Goal: Information Seeking & Learning: Learn about a topic

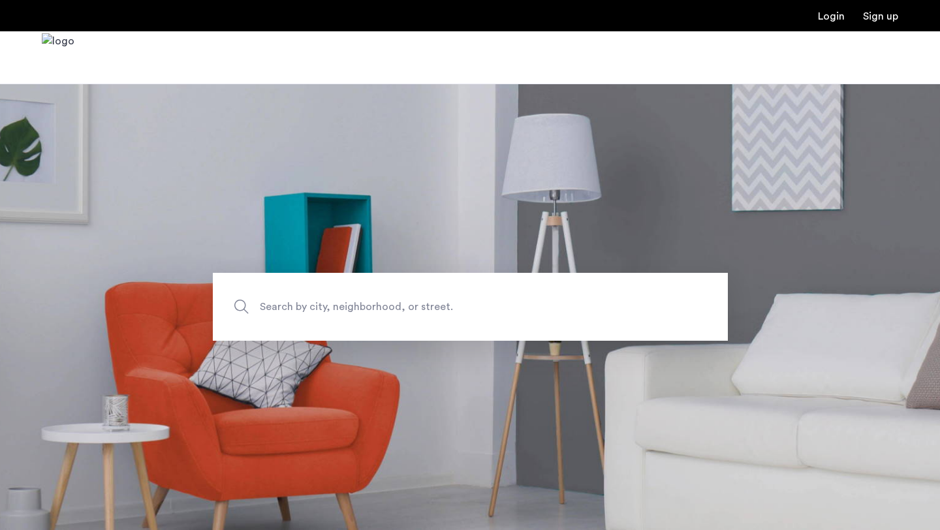
click at [319, 305] on span "Search by city, neighborhood, or street." at bounding box center [440, 307] width 360 height 18
click at [319, 305] on input "Search by city, neighborhood, or street." at bounding box center [470, 307] width 515 height 68
type input "******"
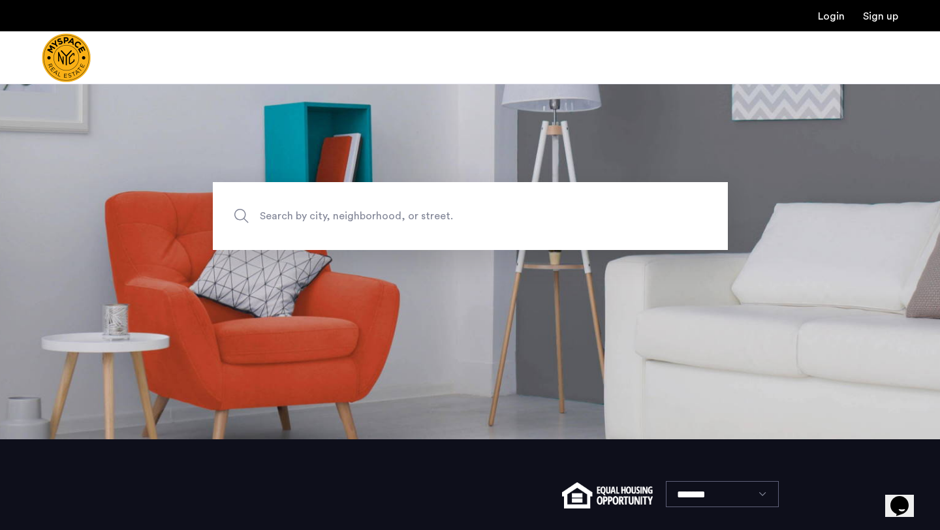
scroll to position [14, 0]
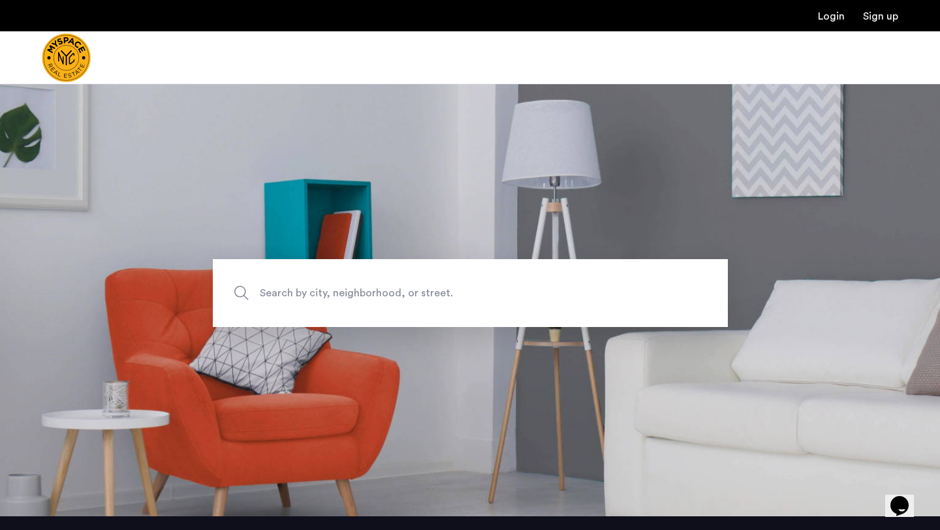
click at [284, 298] on span "Search by city, neighborhood, or street." at bounding box center [440, 294] width 360 height 18
click at [284, 298] on input "Search by city, neighborhood, or street." at bounding box center [470, 293] width 515 height 68
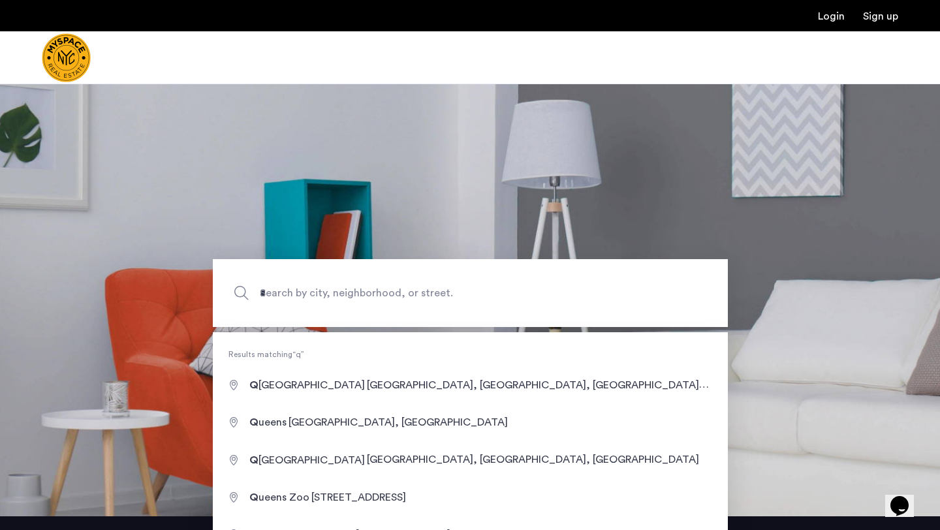
type input "**********"
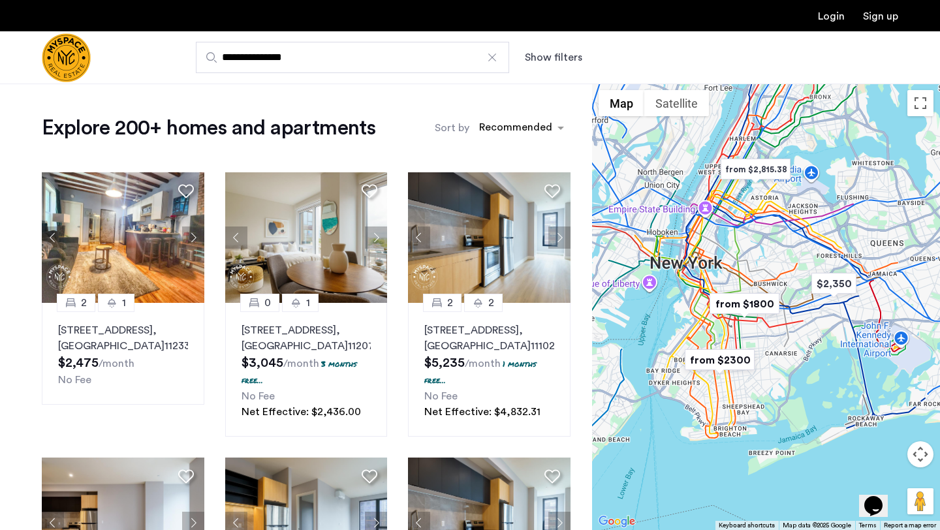
click at [533, 55] on button "Show filters" at bounding box center [553, 58] width 57 height 16
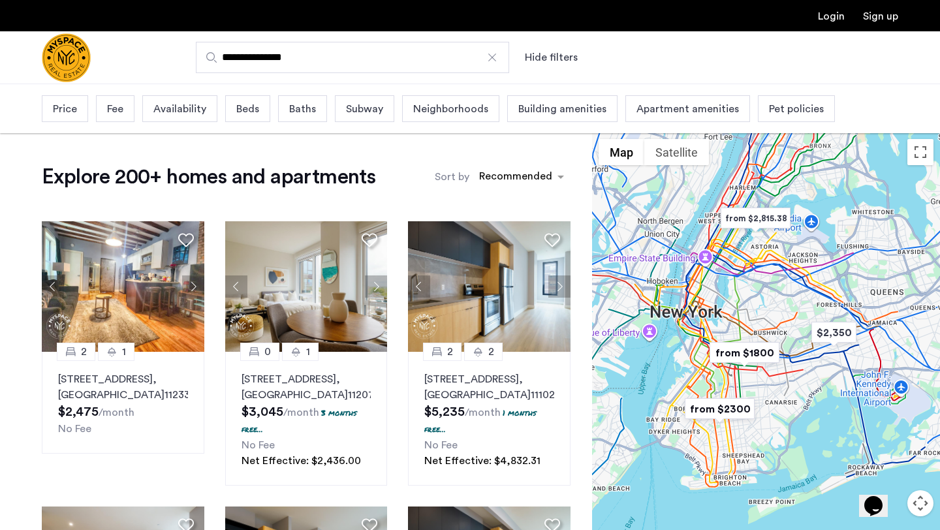
click at [65, 109] on span "Price" at bounding box center [65, 109] width 24 height 16
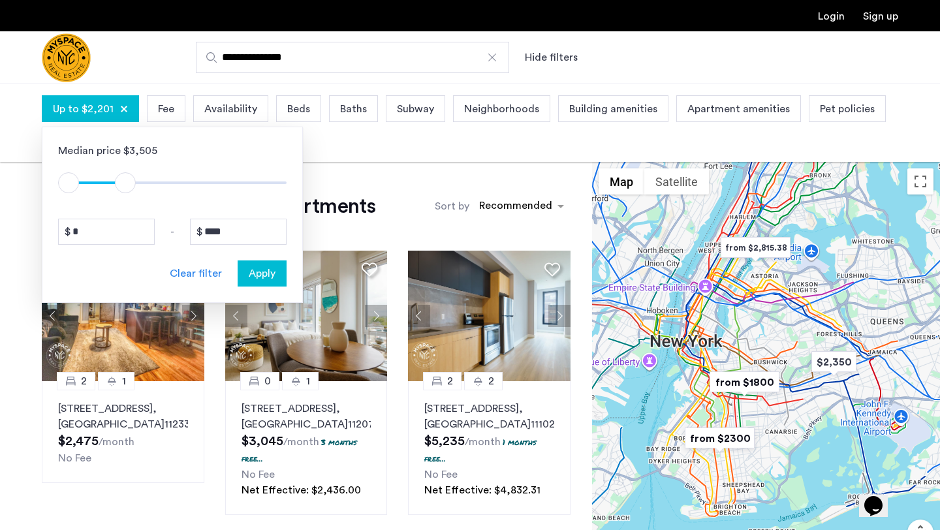
type input "****"
drag, startPoint x: 278, startPoint y: 181, endPoint x: 129, endPoint y: 174, distance: 149.0
click at [129, 174] on span "ngx-slider-max" at bounding box center [128, 182] width 21 height 21
click at [292, 117] on span "Beds" at bounding box center [298, 109] width 23 height 16
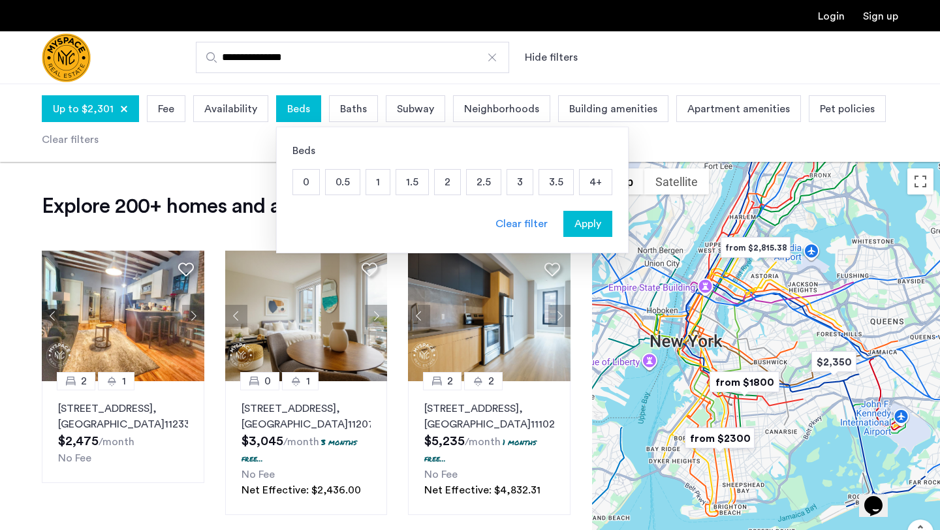
click at [443, 184] on p "2" at bounding box center [447, 182] width 25 height 25
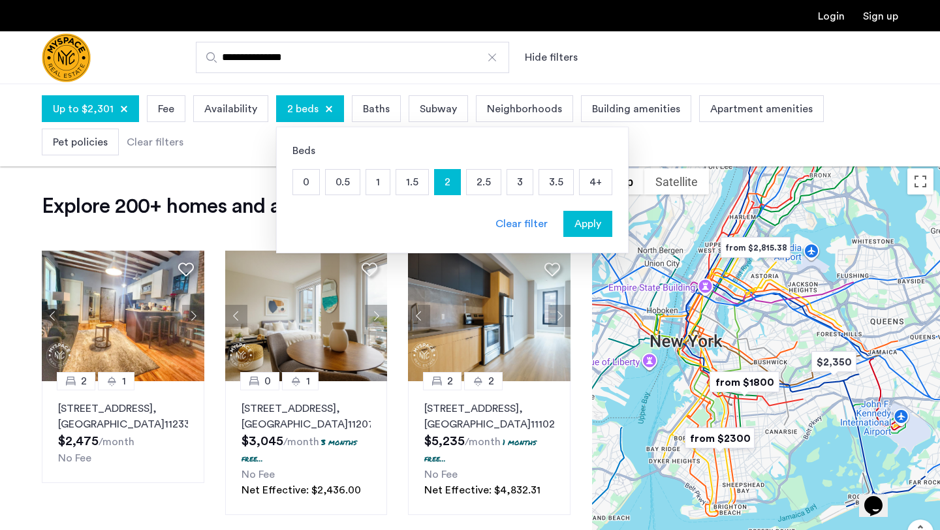
click at [584, 221] on span "Apply" at bounding box center [588, 224] width 27 height 16
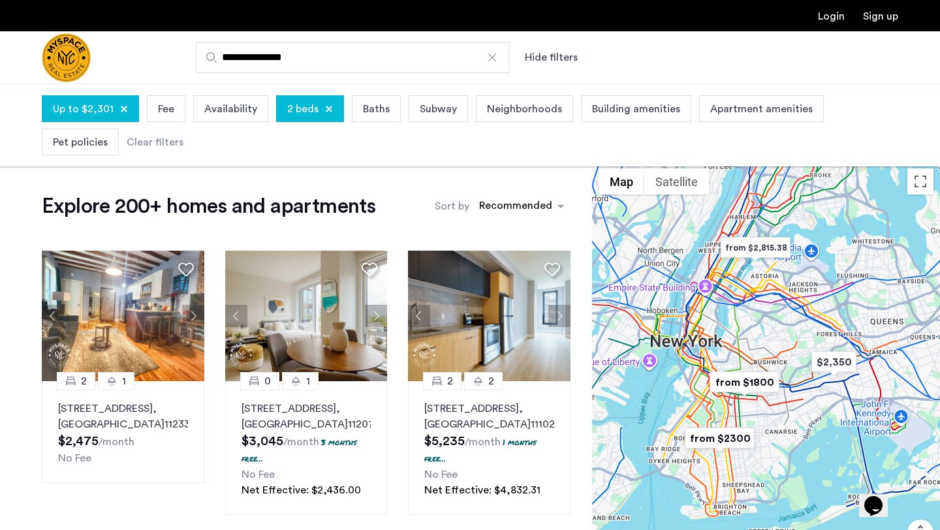
click at [665, 113] on span "Building amenities" at bounding box center [636, 109] width 88 height 16
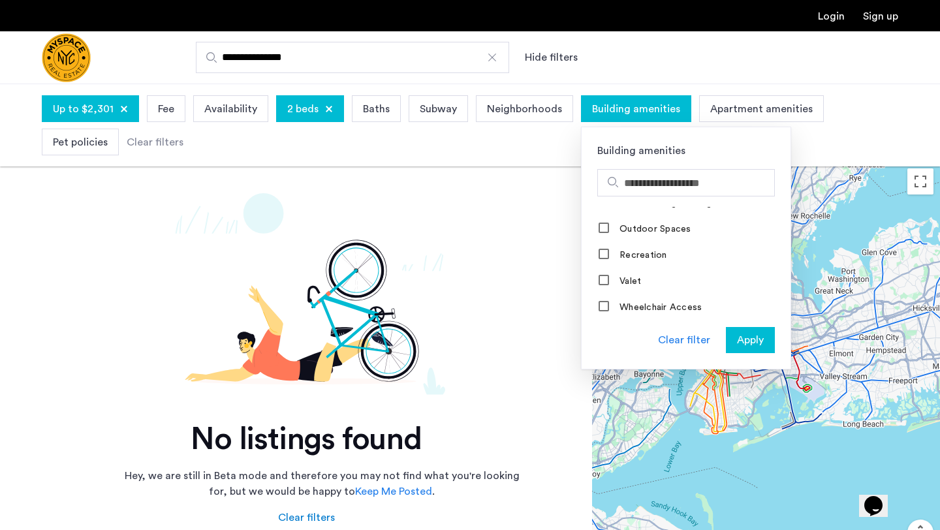
scroll to position [940, 0]
click at [708, 125] on div "Up to $2,301 Fee Availability 2 beds Baths Subway Neighborhoods Building amenit…" at bounding box center [470, 125] width 857 height 67
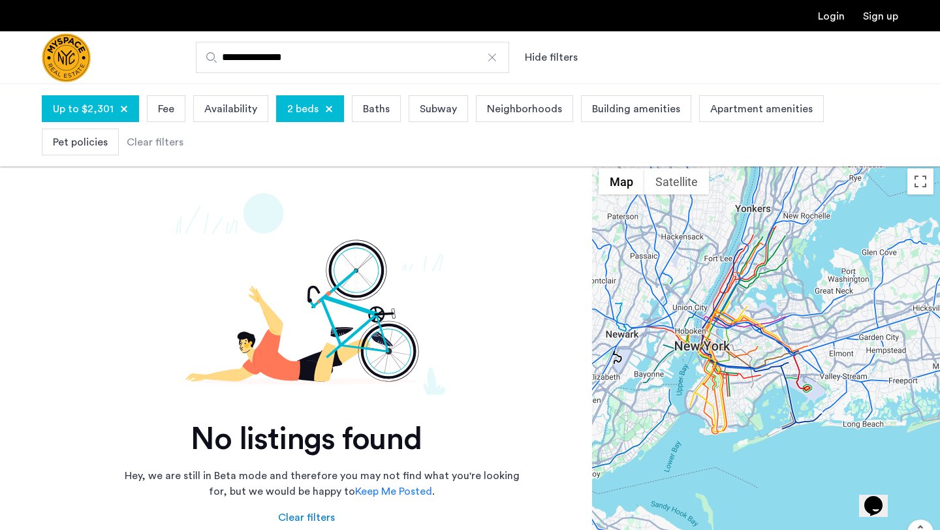
click at [710, 117] on span "Apartment amenities" at bounding box center [761, 109] width 103 height 16
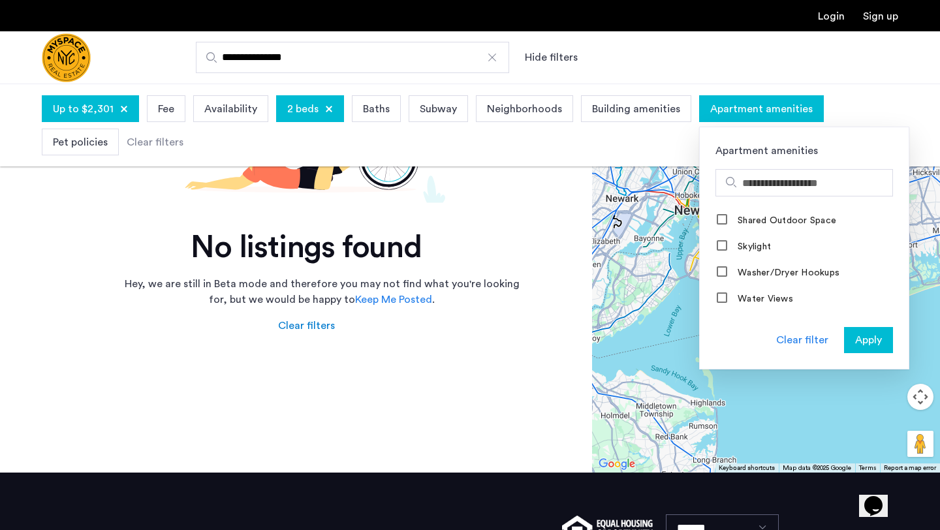
scroll to position [203, 0]
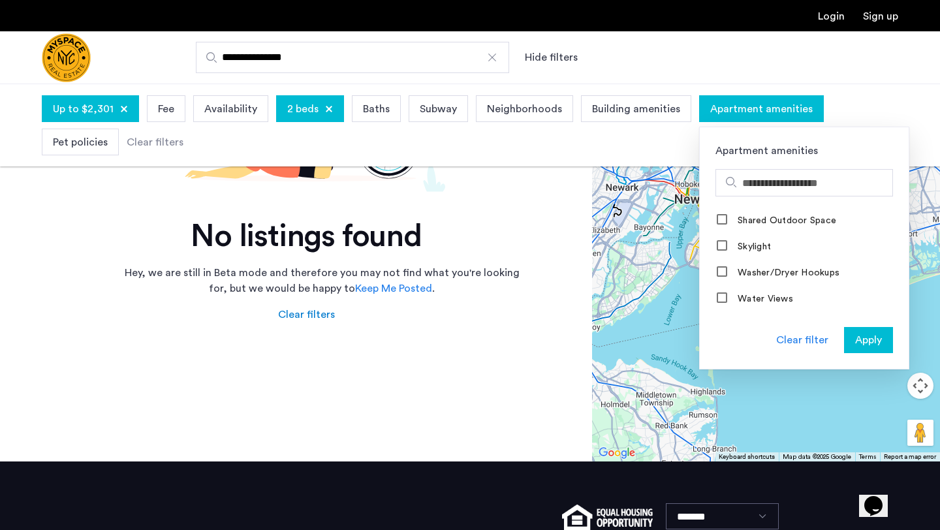
click at [210, 111] on span "Availability" at bounding box center [230, 109] width 53 height 16
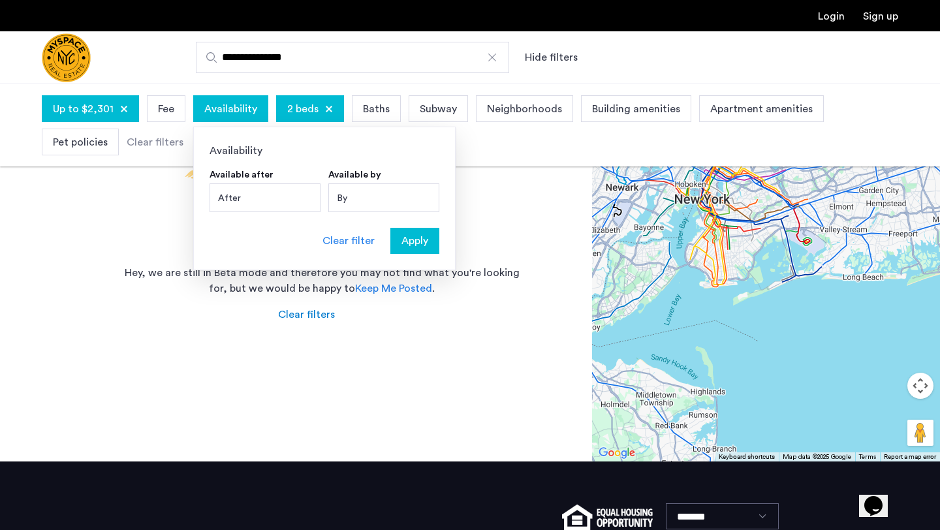
click at [146, 187] on app-root "**********" at bounding box center [470, 224] width 940 height 855
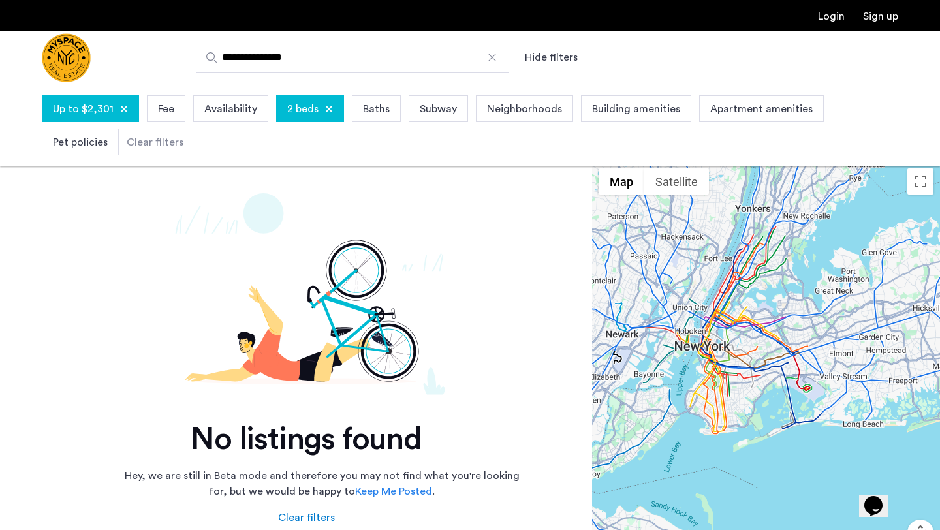
click at [95, 142] on span "Pet policies" at bounding box center [80, 142] width 55 height 16
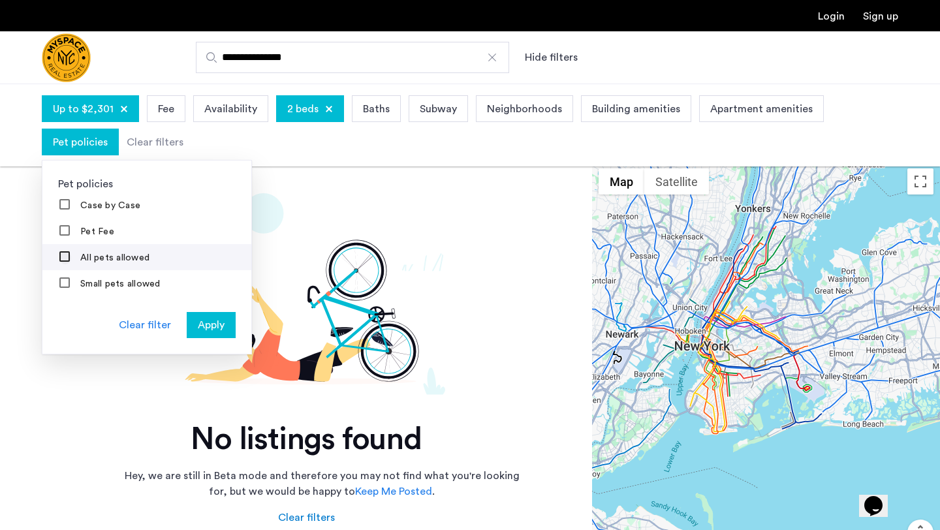
click at [71, 255] on div at bounding box center [65, 257] width 12 height 13
click at [72, 264] on div "All pets allowed" at bounding box center [104, 257] width 91 height 13
click at [214, 333] on span "Apply" at bounding box center [211, 325] width 27 height 16
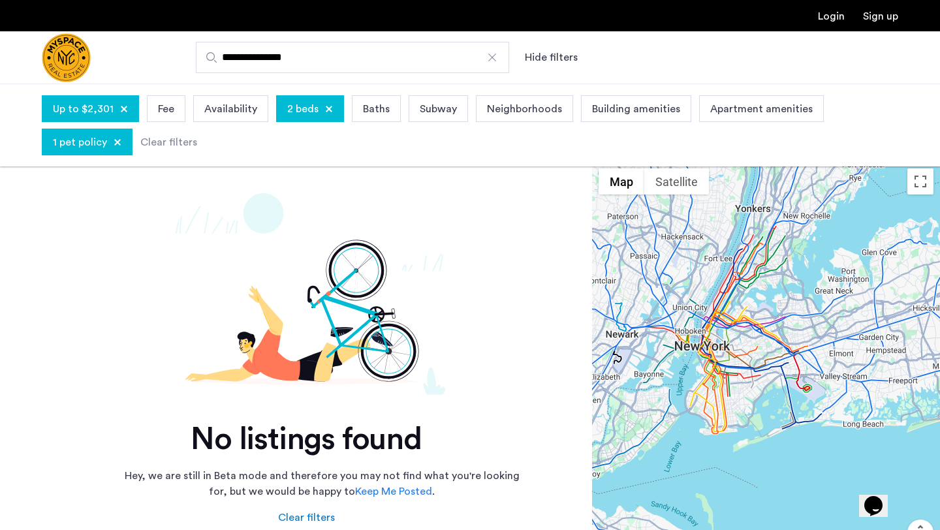
click at [129, 110] on div "Up to $2,301" at bounding box center [90, 108] width 97 height 27
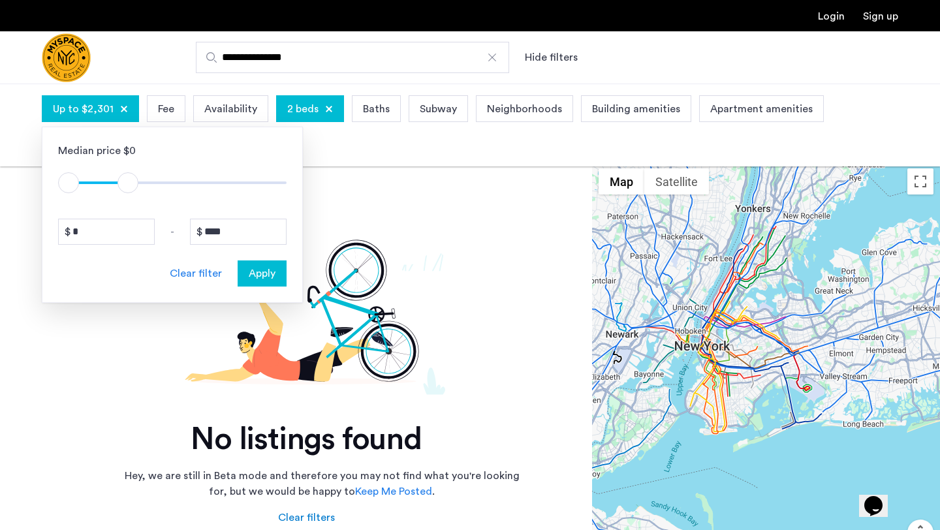
click at [125, 110] on div at bounding box center [124, 109] width 8 height 8
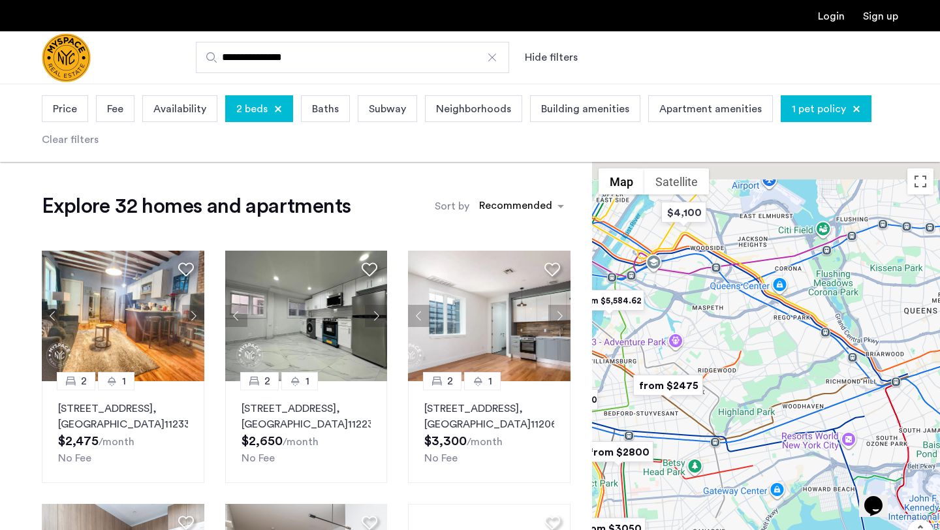
drag, startPoint x: 885, startPoint y: 345, endPoint x: 766, endPoint y: 400, distance: 130.6
click at [766, 401] on div at bounding box center [766, 385] width 348 height 447
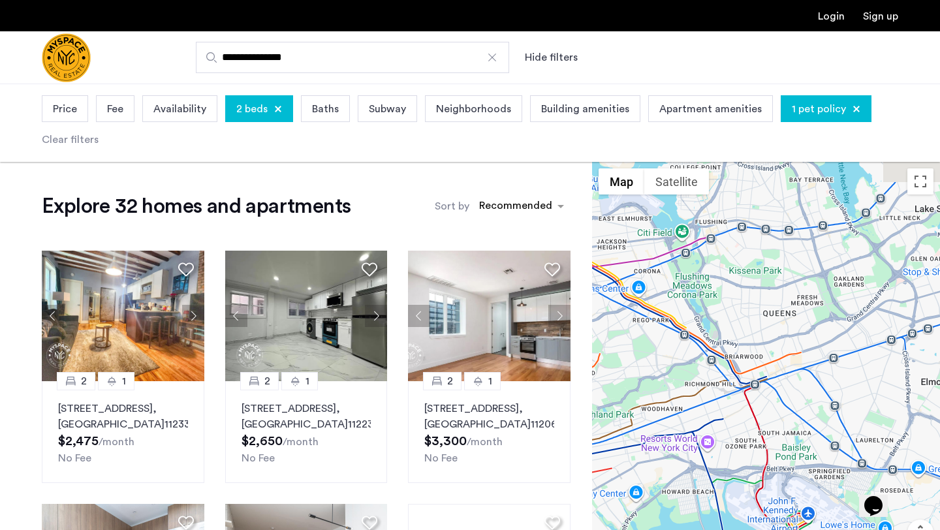
drag, startPoint x: 810, startPoint y: 391, endPoint x: 685, endPoint y: 383, distance: 125.6
click at [684, 384] on div at bounding box center [766, 385] width 348 height 447
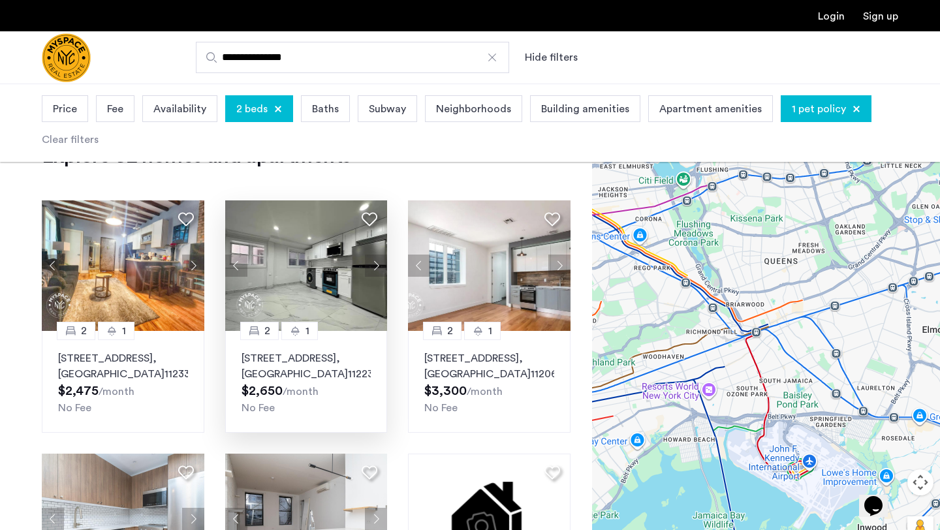
scroll to position [51, 0]
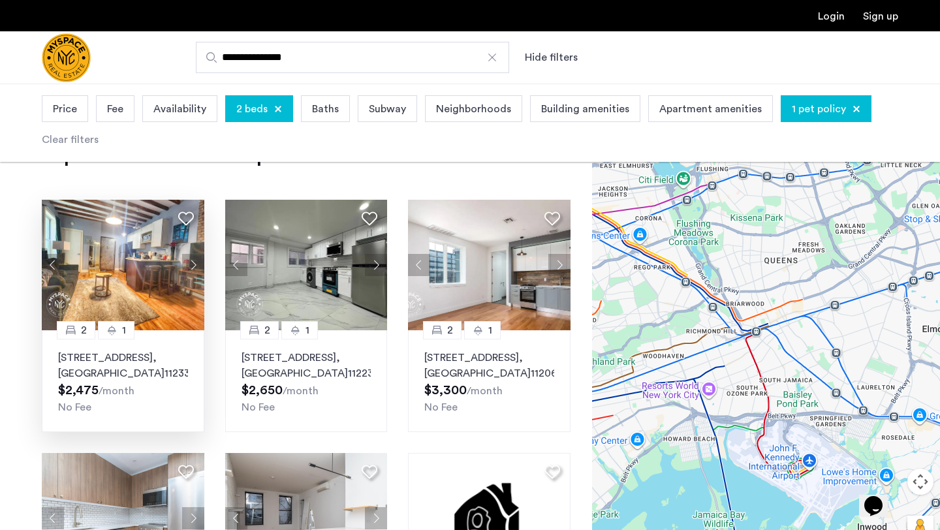
click at [192, 266] on button "Next apartment" at bounding box center [193, 265] width 22 height 22
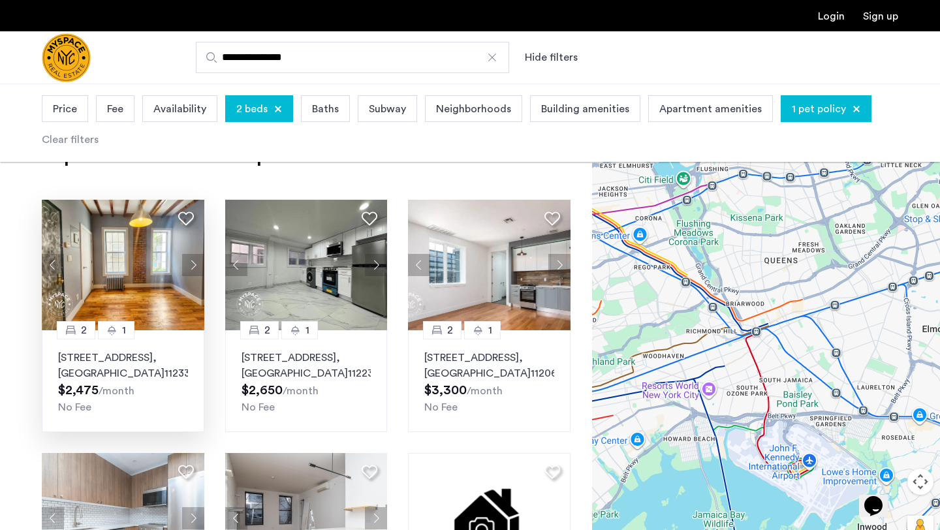
click at [192, 266] on button "Next apartment" at bounding box center [193, 265] width 22 height 22
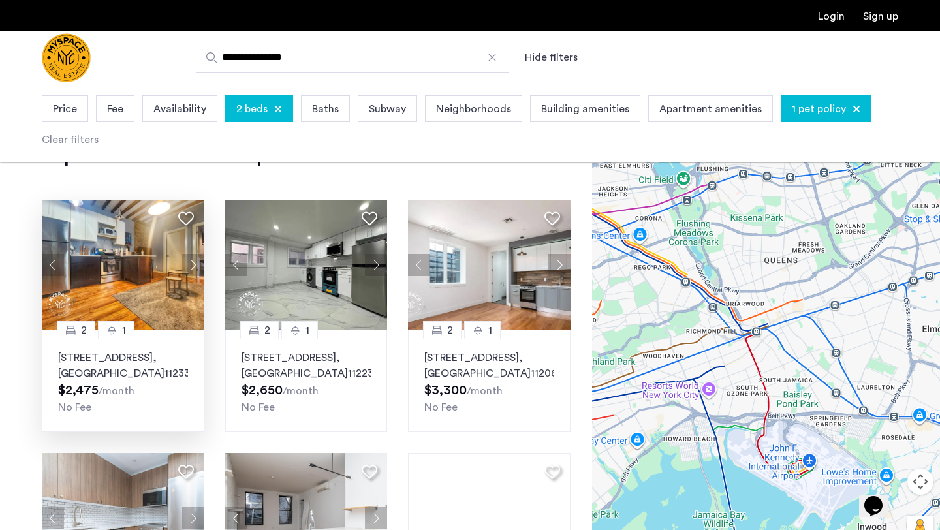
click at [192, 266] on button "Next apartment" at bounding box center [193, 265] width 22 height 22
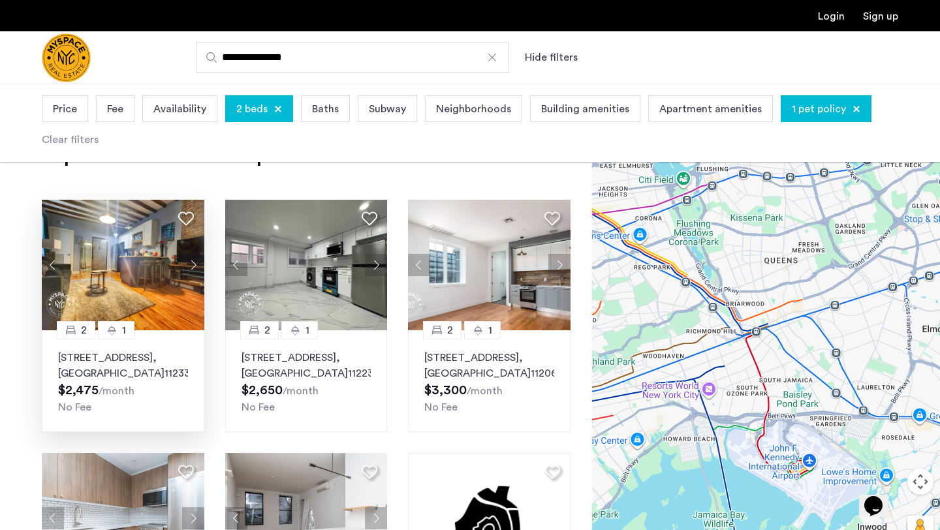
click at [192, 266] on button "Next apartment" at bounding box center [193, 265] width 22 height 22
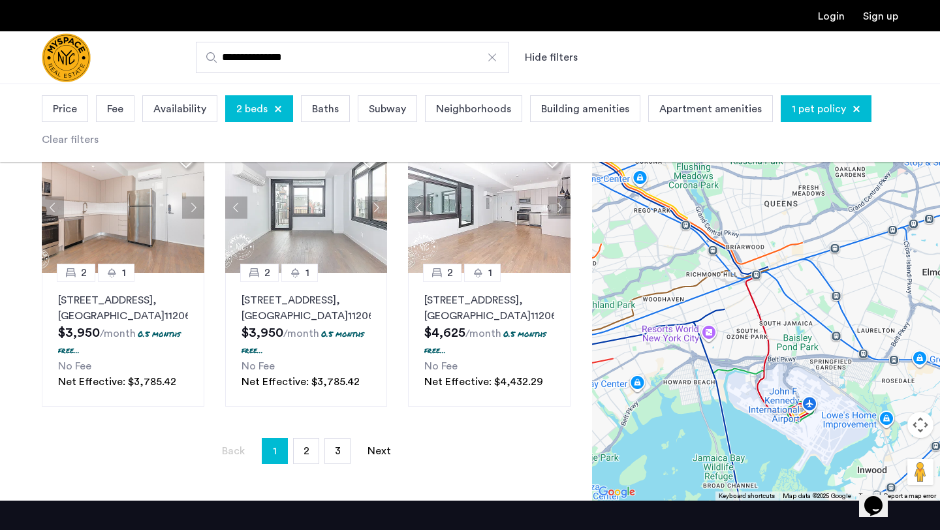
scroll to position [943, 0]
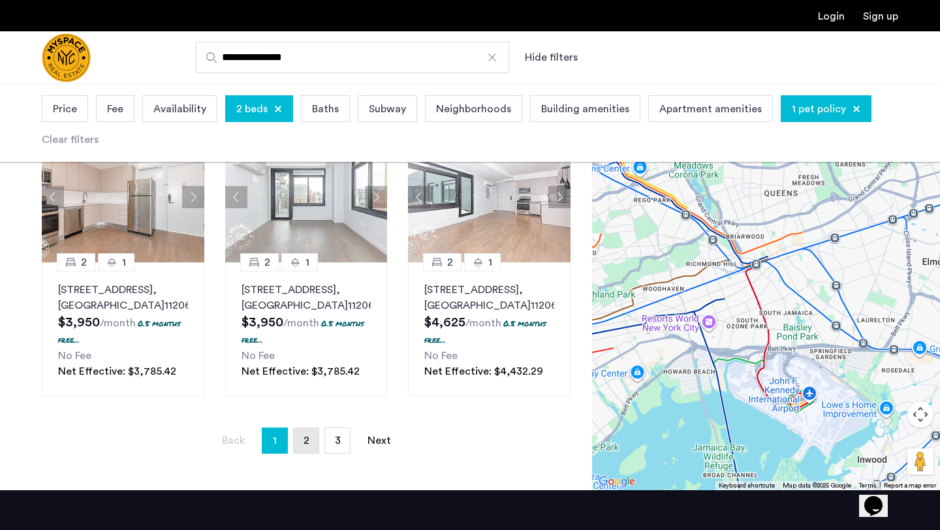
click at [315, 445] on link "page 2" at bounding box center [306, 440] width 25 height 25
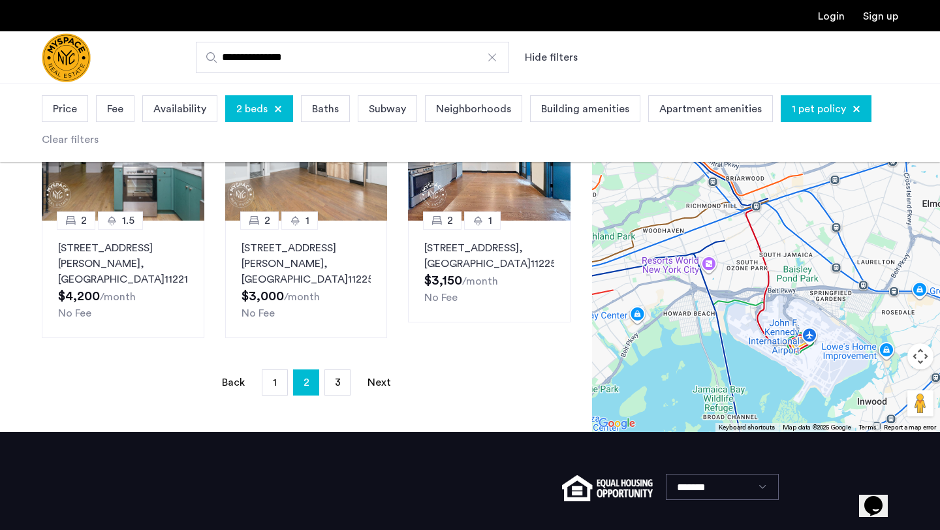
scroll to position [1019, 0]
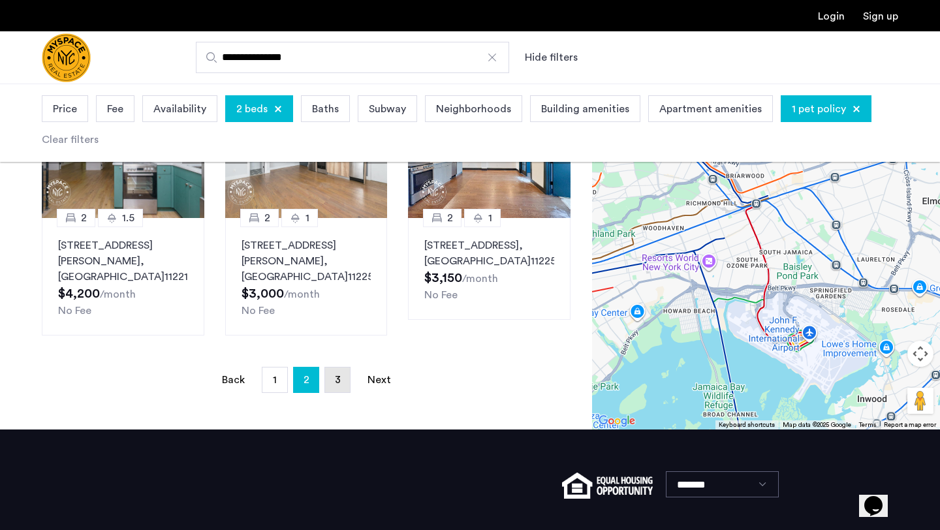
click at [332, 370] on link "page 3" at bounding box center [337, 380] width 25 height 25
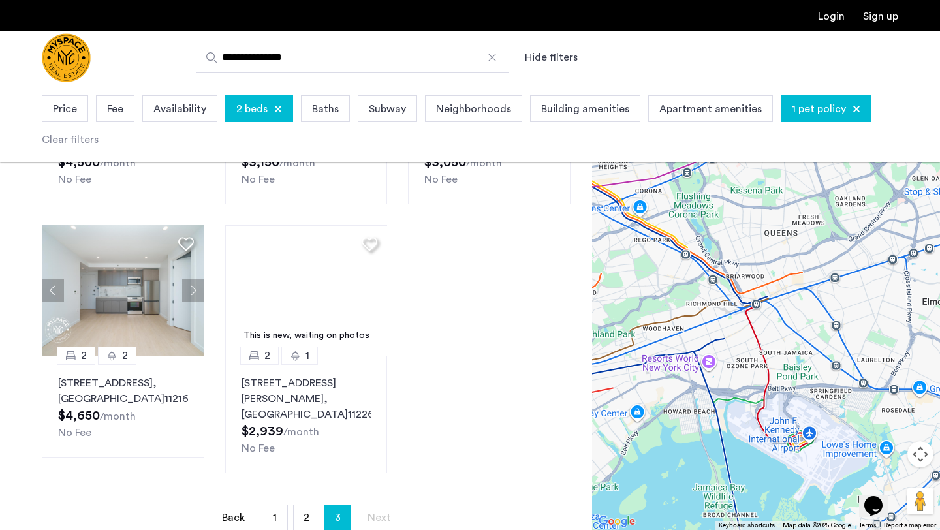
scroll to position [575, 0]
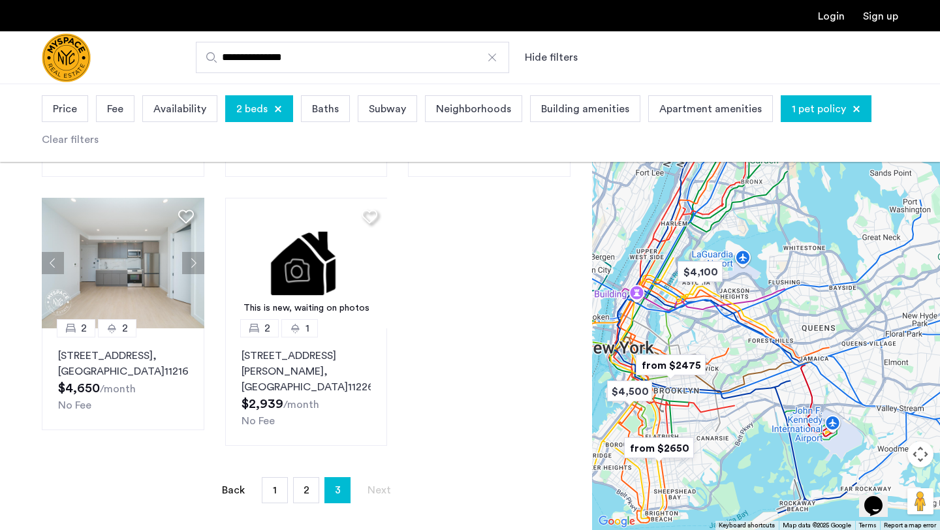
drag, startPoint x: 642, startPoint y: 327, endPoint x: 756, endPoint y: 366, distance: 120.6
click at [755, 366] on div at bounding box center [766, 307] width 348 height 447
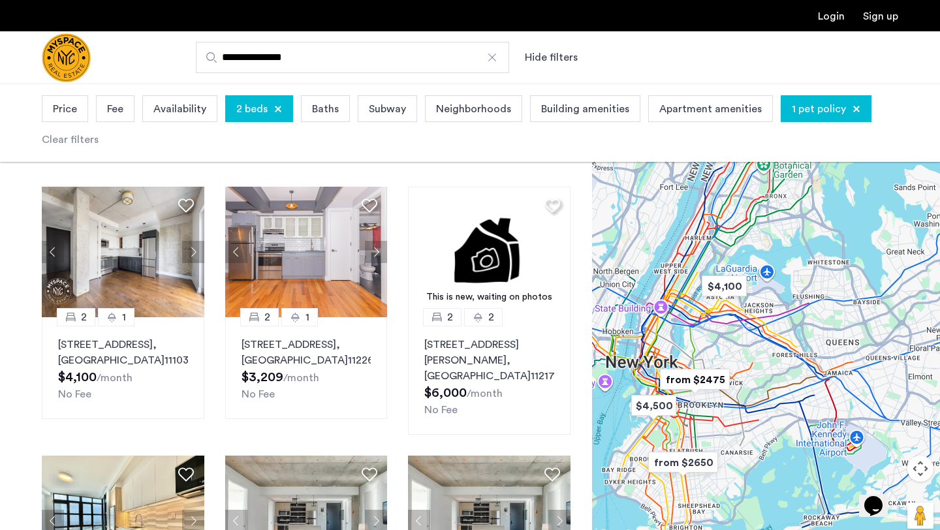
scroll to position [0, 0]
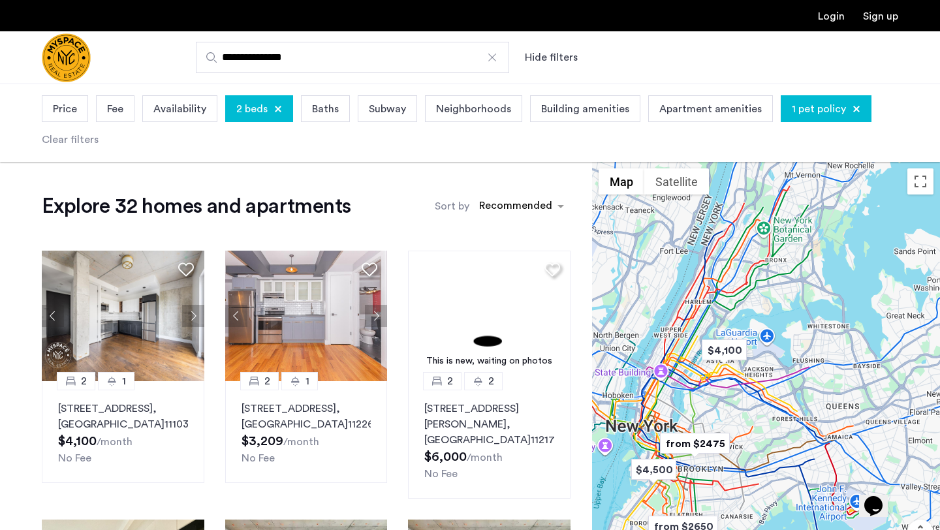
click at [686, 444] on img "from $2475" at bounding box center [695, 443] width 80 height 29
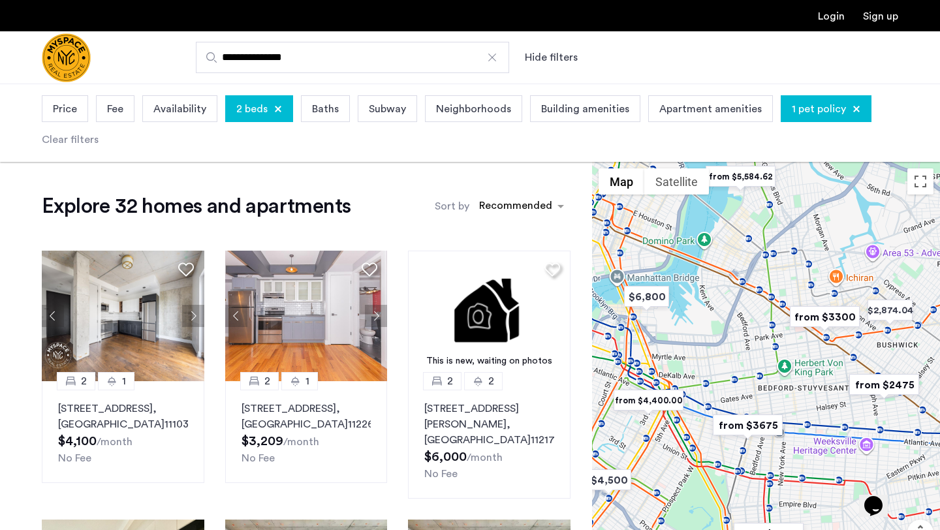
click at [881, 383] on img "from $2475" at bounding box center [884, 384] width 80 height 29
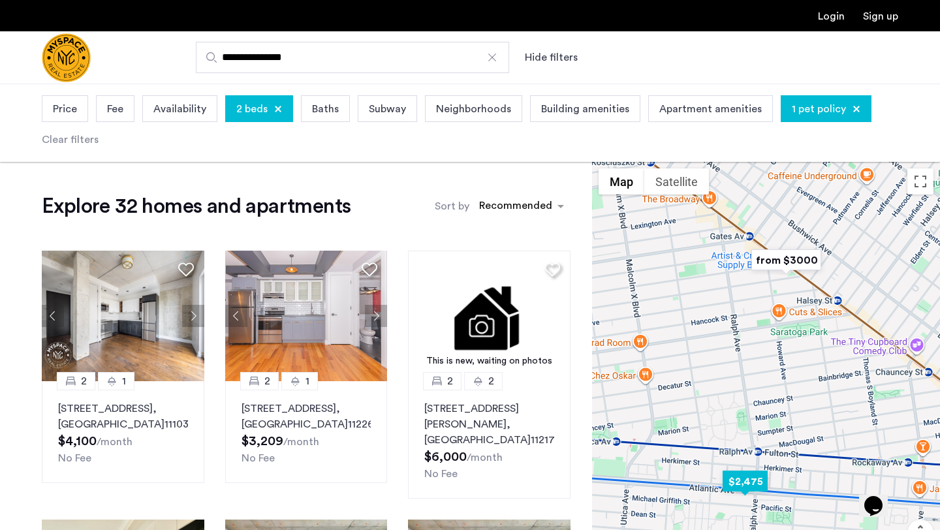
click at [750, 484] on img "$2,475" at bounding box center [745, 481] width 55 height 29
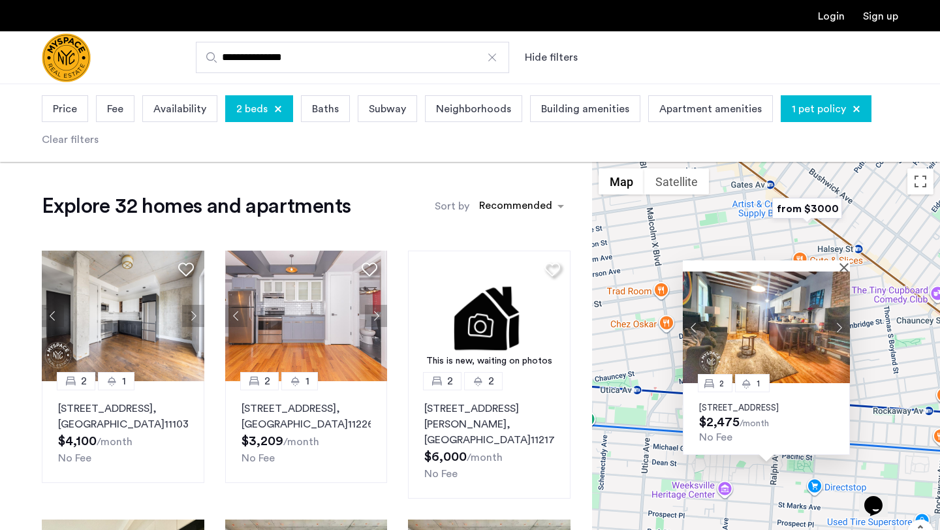
click at [757, 318] on img at bounding box center [766, 328] width 167 height 112
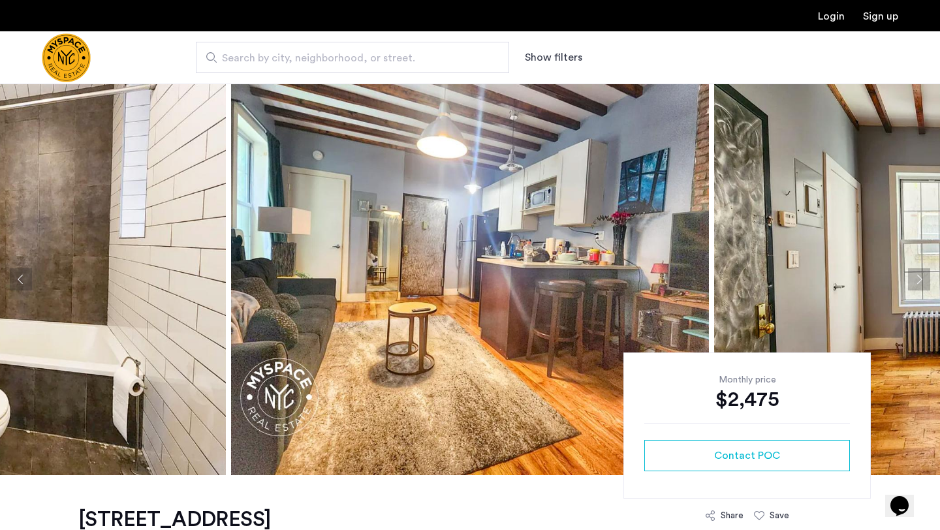
click at [919, 279] on button "Next apartment" at bounding box center [919, 279] width 22 height 22
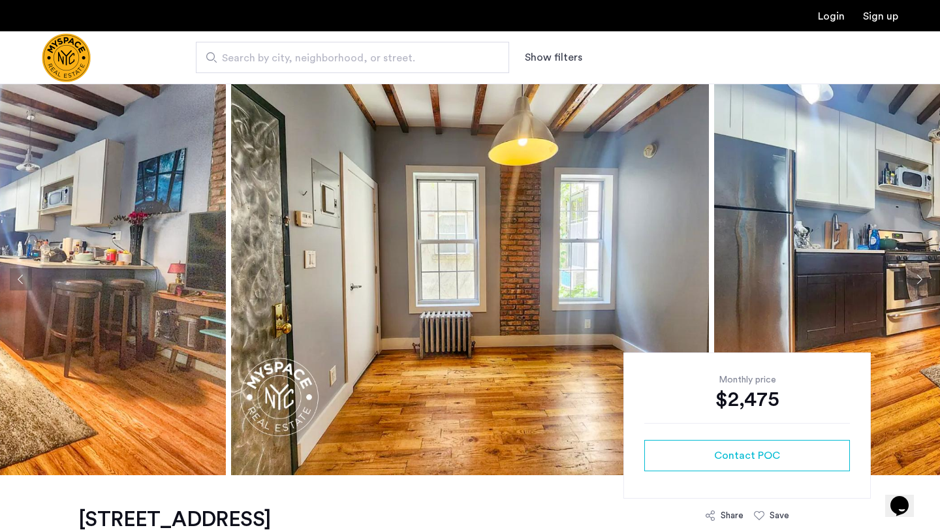
click at [919, 279] on button "Next apartment" at bounding box center [919, 279] width 22 height 22
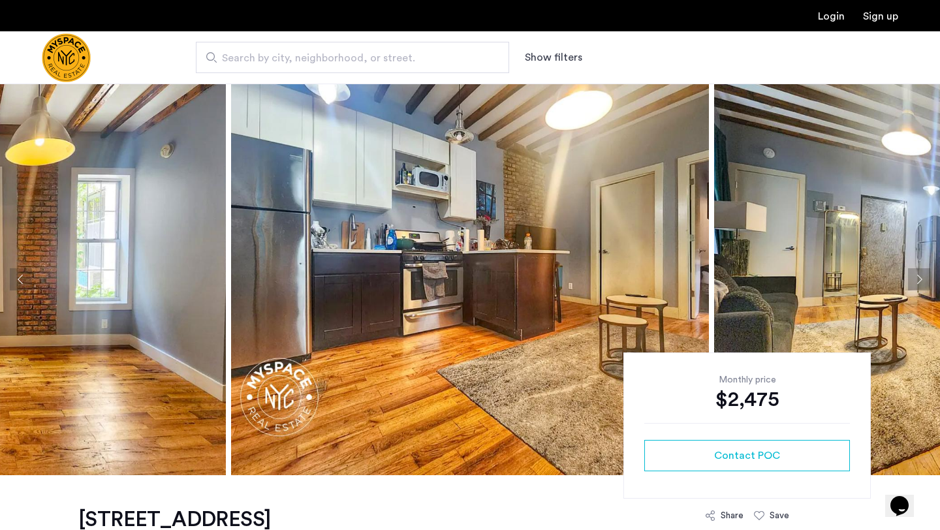
click at [919, 279] on button "Next apartment" at bounding box center [919, 279] width 22 height 22
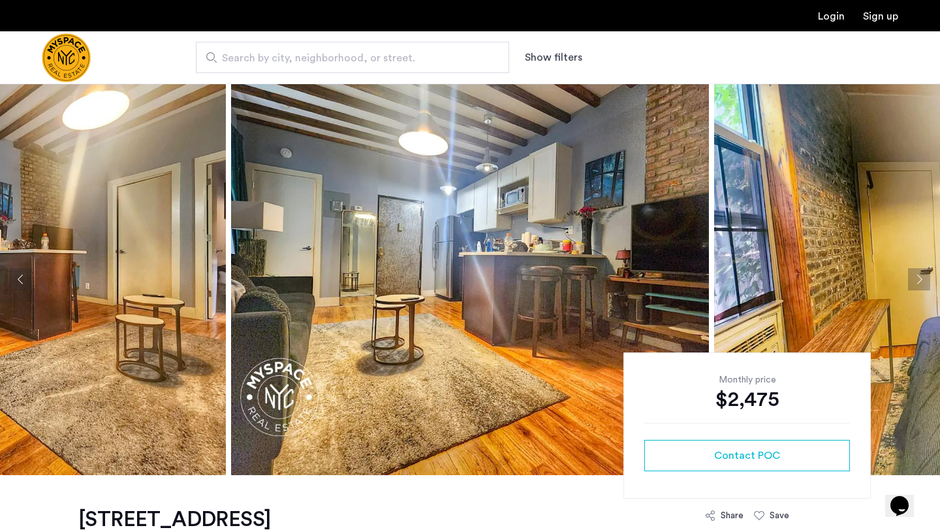
click at [919, 279] on button "Next apartment" at bounding box center [919, 279] width 22 height 22
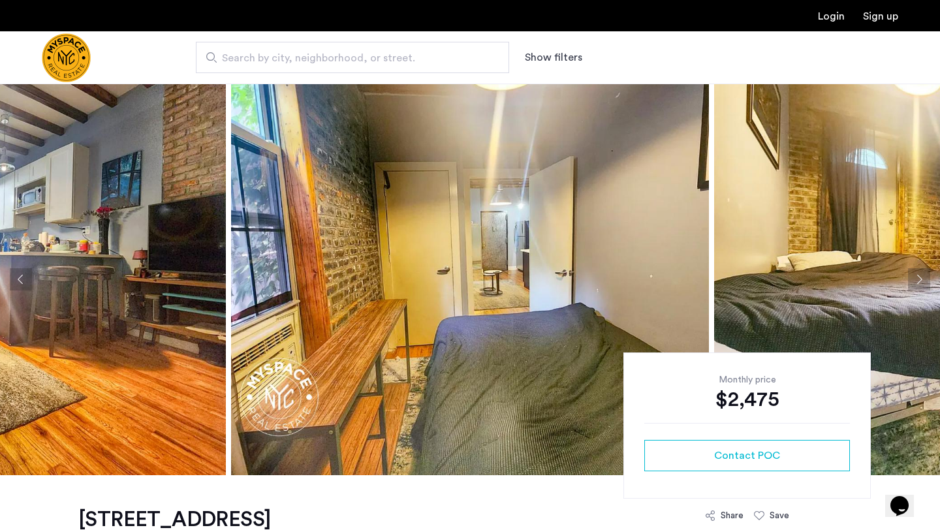
click at [919, 279] on button "Next apartment" at bounding box center [919, 279] width 22 height 22
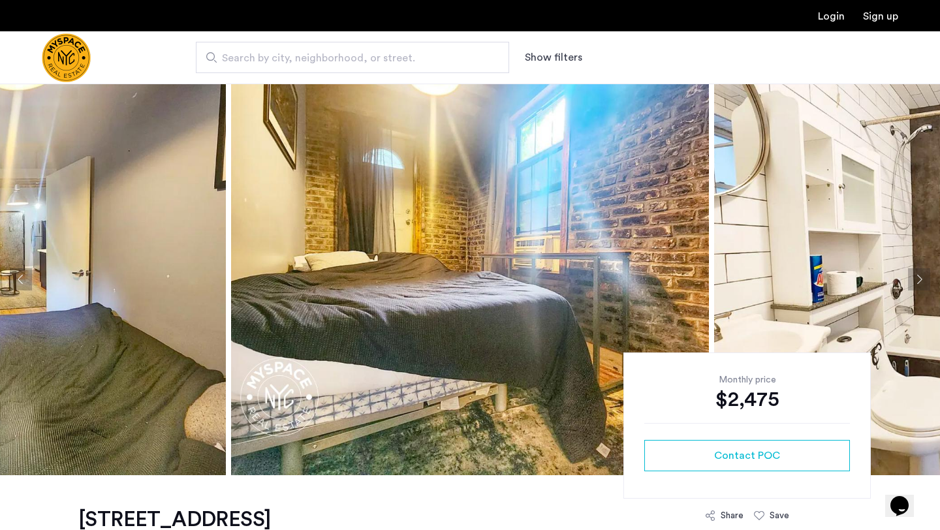
click at [919, 279] on button "Next apartment" at bounding box center [919, 279] width 22 height 22
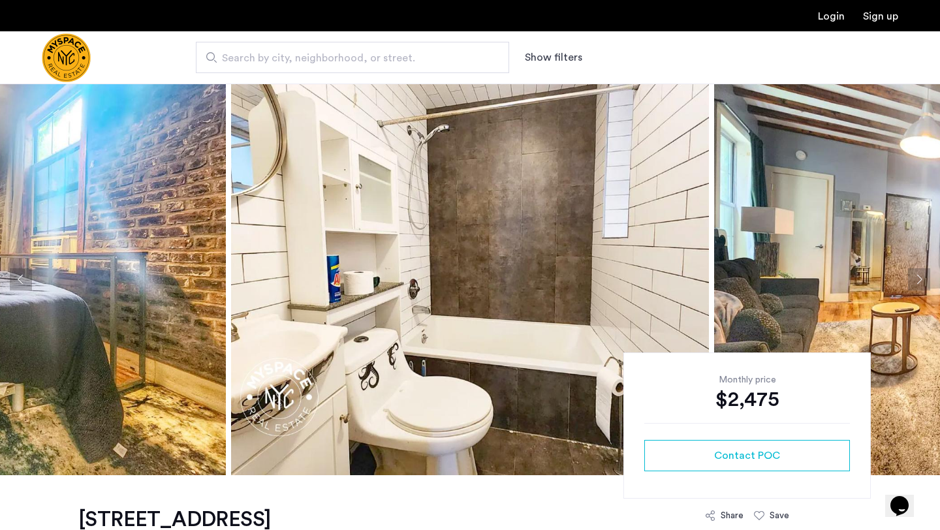
click at [919, 279] on button "Next apartment" at bounding box center [919, 279] width 22 height 22
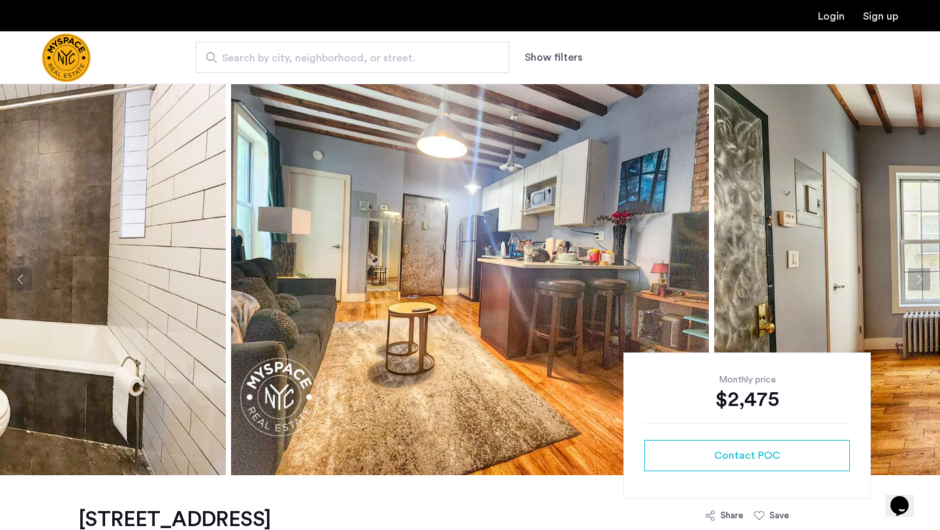
click at [919, 279] on button "Next apartment" at bounding box center [919, 279] width 22 height 22
